Goal: Information Seeking & Learning: Stay updated

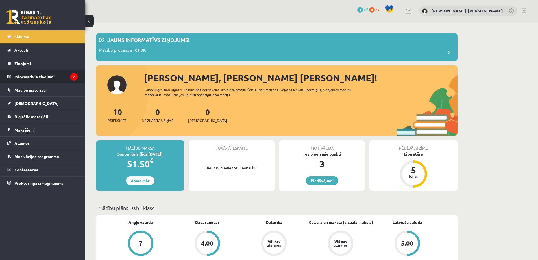
click at [38, 81] on legend "Informatīvie ziņojumi 2" at bounding box center [45, 76] width 63 height 13
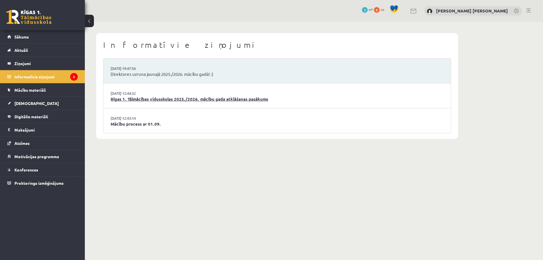
click at [119, 100] on link "Rīgas 1. Tālmācības vidusskolas 2025./2026. mācību gada atklāšanas pasākums" at bounding box center [277, 99] width 333 height 7
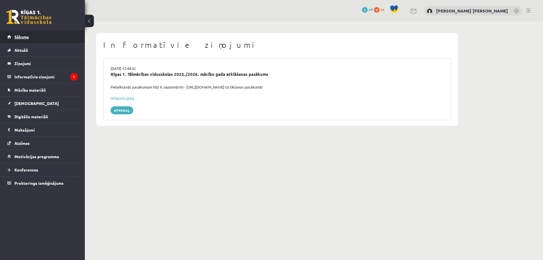
click at [18, 36] on span "Sākums" at bounding box center [21, 36] width 14 height 5
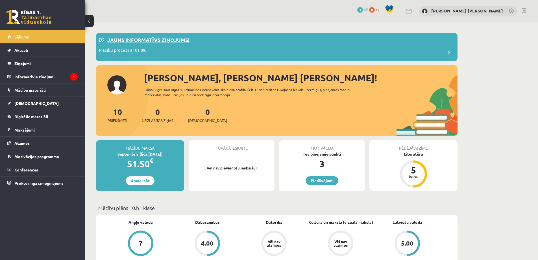
click at [123, 48] on p "Mācību process ar 01.09." at bounding box center [122, 51] width 47 height 8
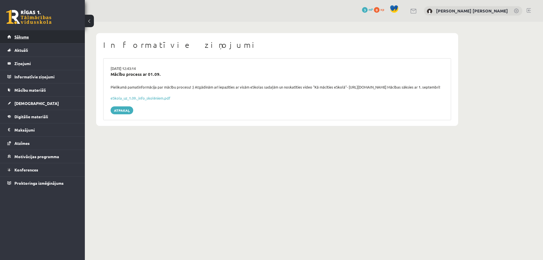
click at [17, 36] on span "Sākums" at bounding box center [21, 36] width 14 height 5
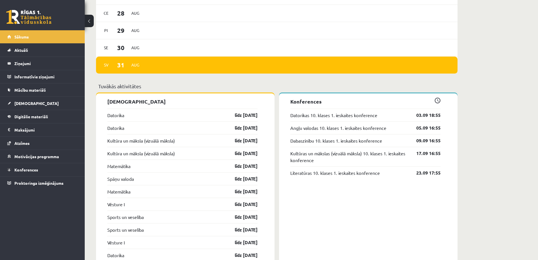
scroll to position [396, 0]
